Goal: Task Accomplishment & Management: Use online tool/utility

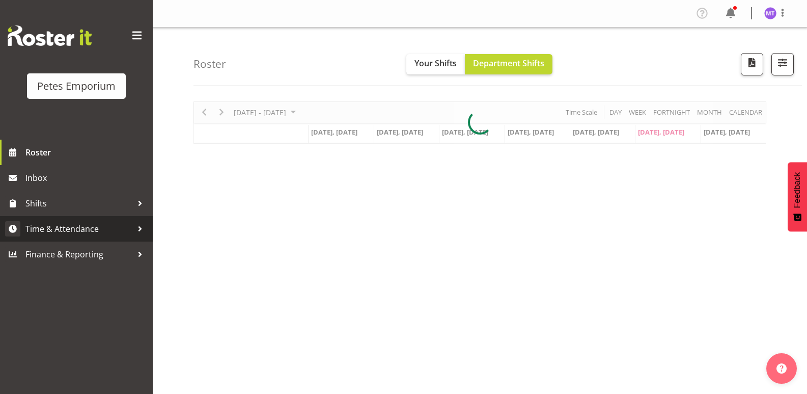
click at [86, 224] on span "Time & Attendance" at bounding box center [78, 228] width 107 height 15
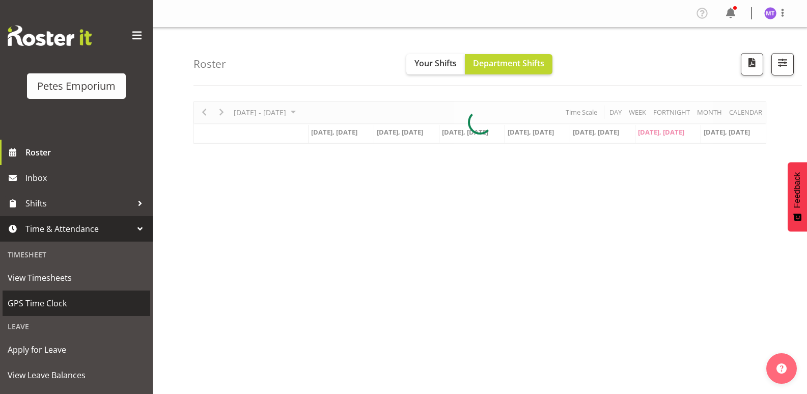
click at [69, 303] on span "GPS Time Clock" at bounding box center [76, 302] width 137 height 15
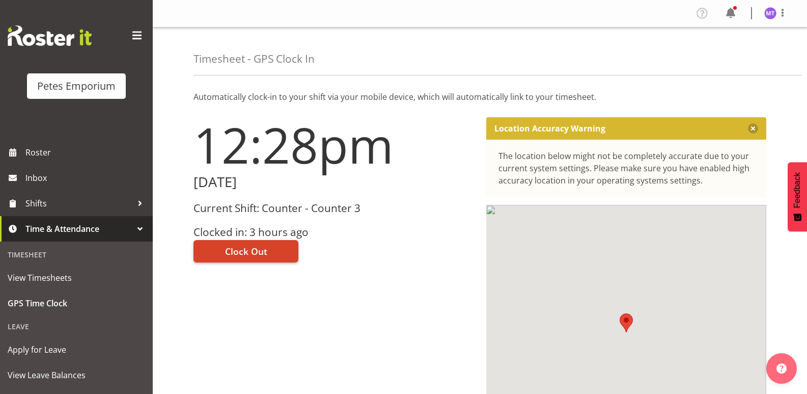
click at [260, 242] on button "Clock Out" at bounding box center [245, 251] width 105 height 22
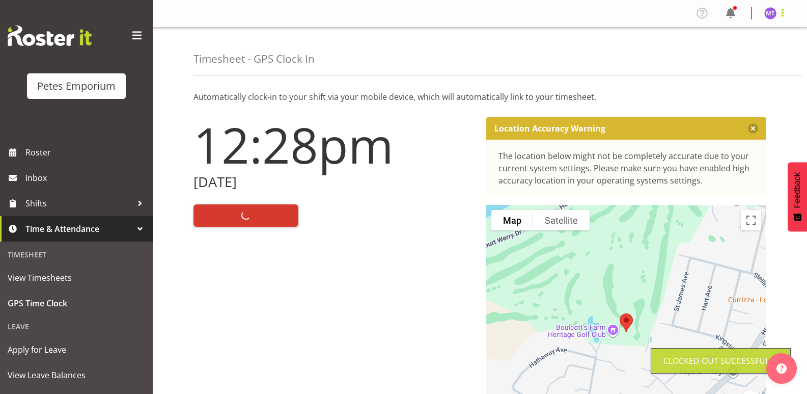
click at [782, 14] on span at bounding box center [782, 13] width 12 height 12
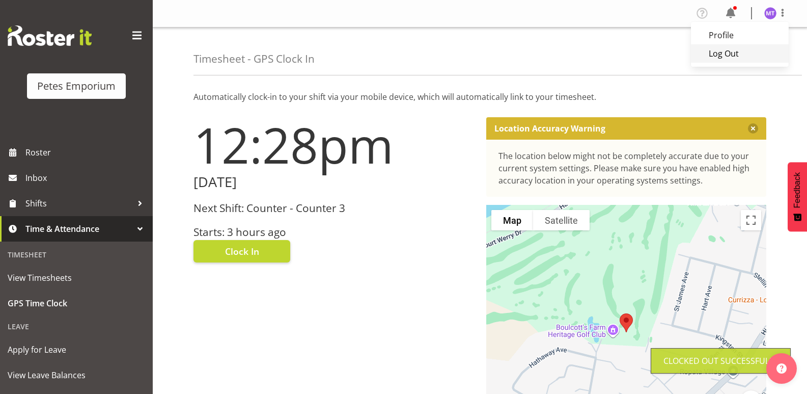
click at [752, 55] on link "Log Out" at bounding box center [740, 53] width 98 height 18
